Goal: Navigation & Orientation: Go to known website

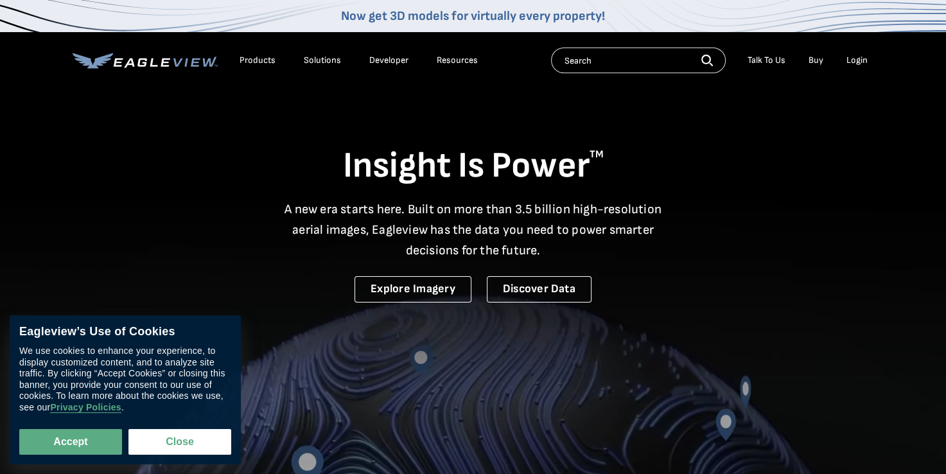
click at [855, 60] on div "Login" at bounding box center [856, 61] width 21 height 12
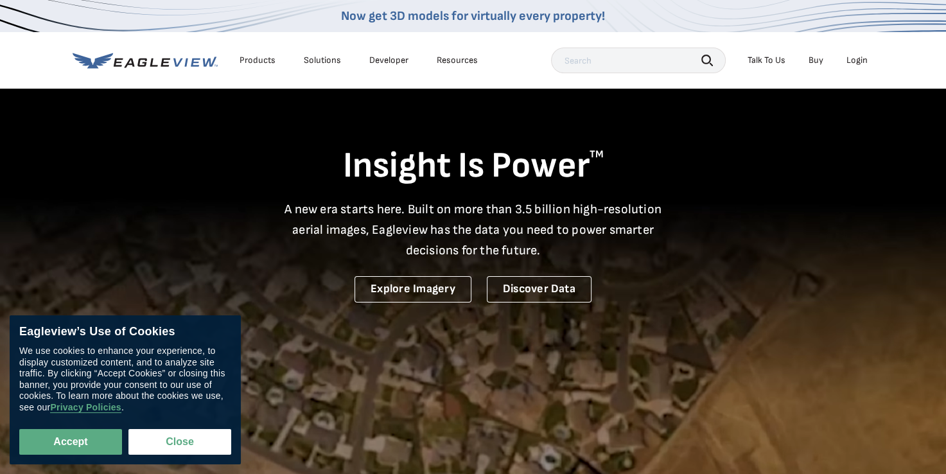
click at [858, 60] on div "Login" at bounding box center [856, 61] width 21 height 12
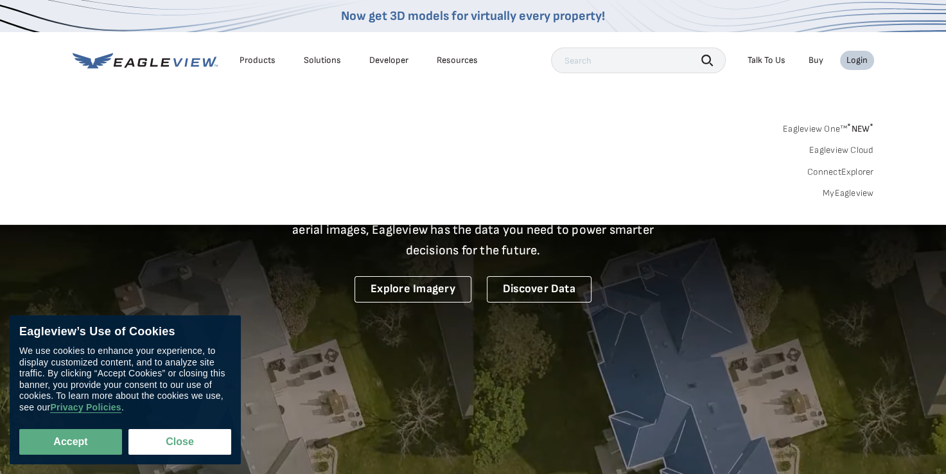
click at [822, 126] on link "Eagleview One™ * NEW *" at bounding box center [828, 126] width 91 height 15
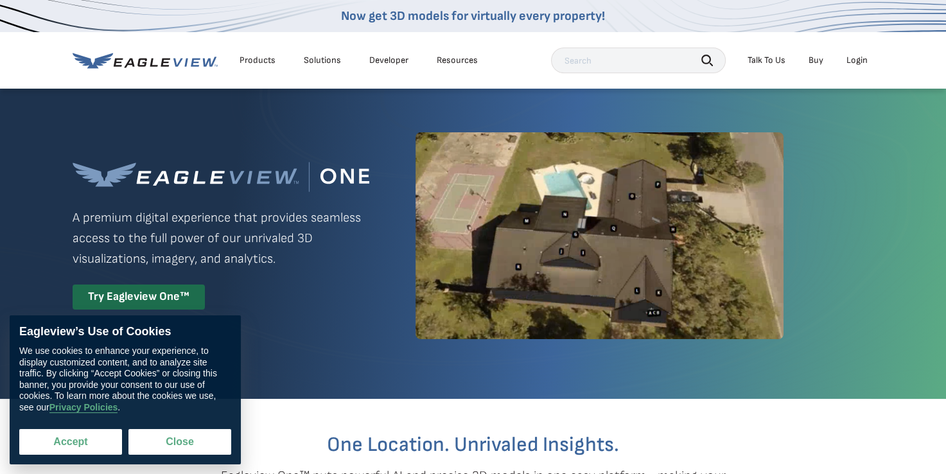
click at [44, 440] on button "Accept" at bounding box center [70, 442] width 103 height 26
checkbox input "true"
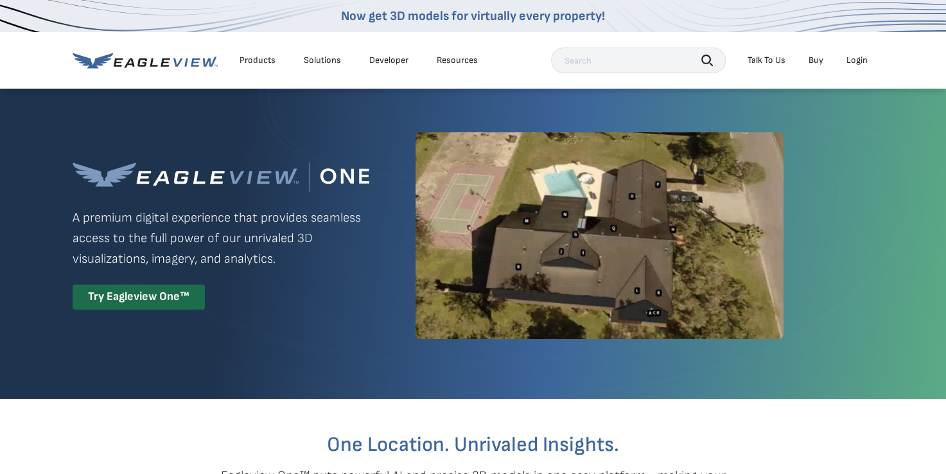
click at [860, 62] on div "Login" at bounding box center [856, 61] width 21 height 12
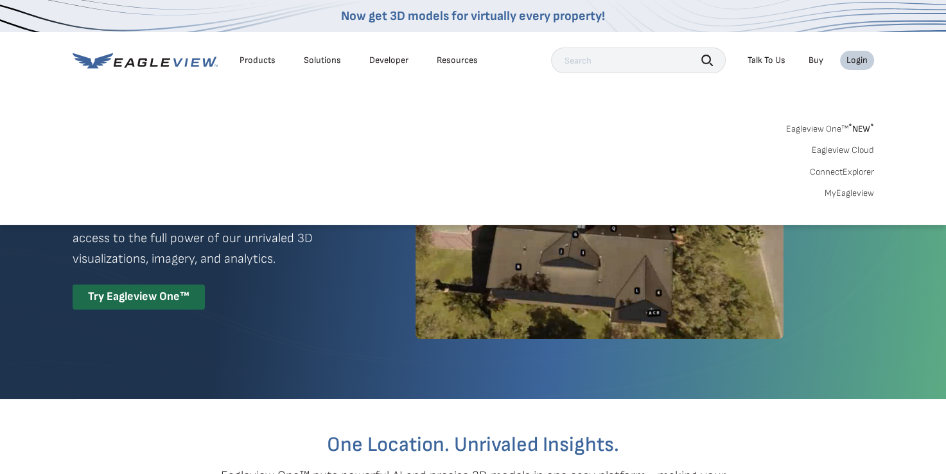
click at [831, 191] on link "MyEagleview" at bounding box center [848, 193] width 49 height 12
